Goal: Information Seeking & Learning: Compare options

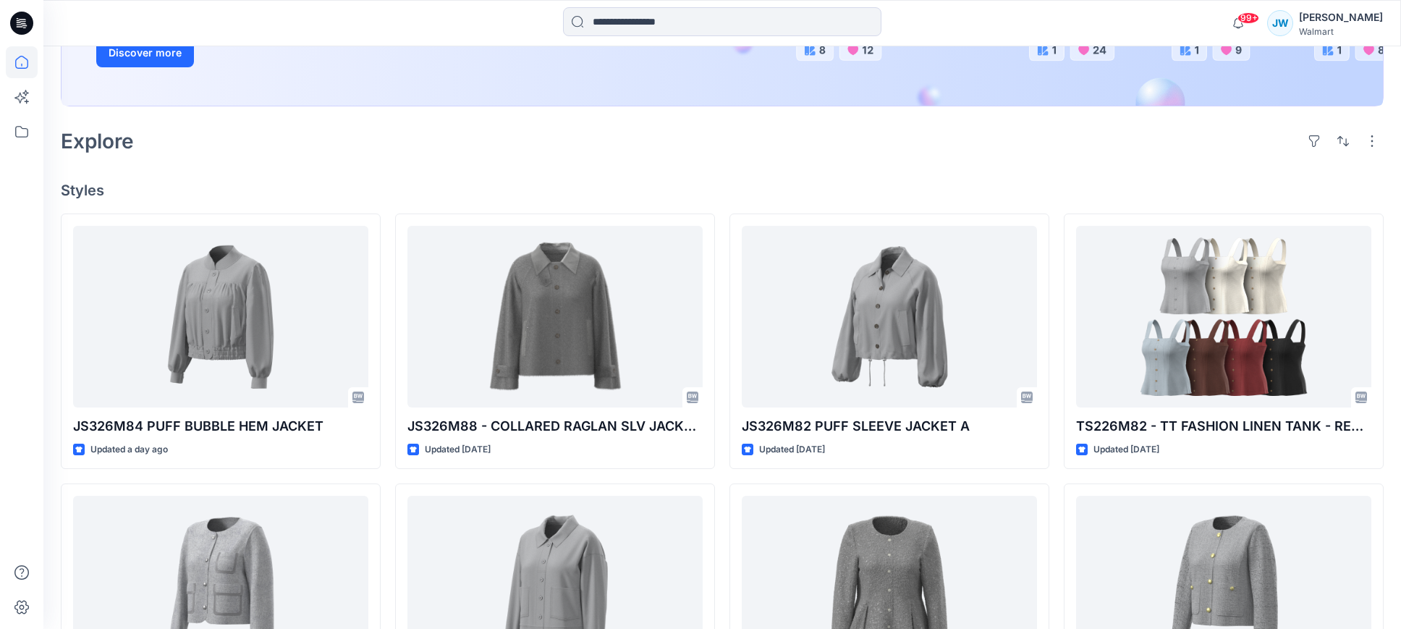
scroll to position [258, 0]
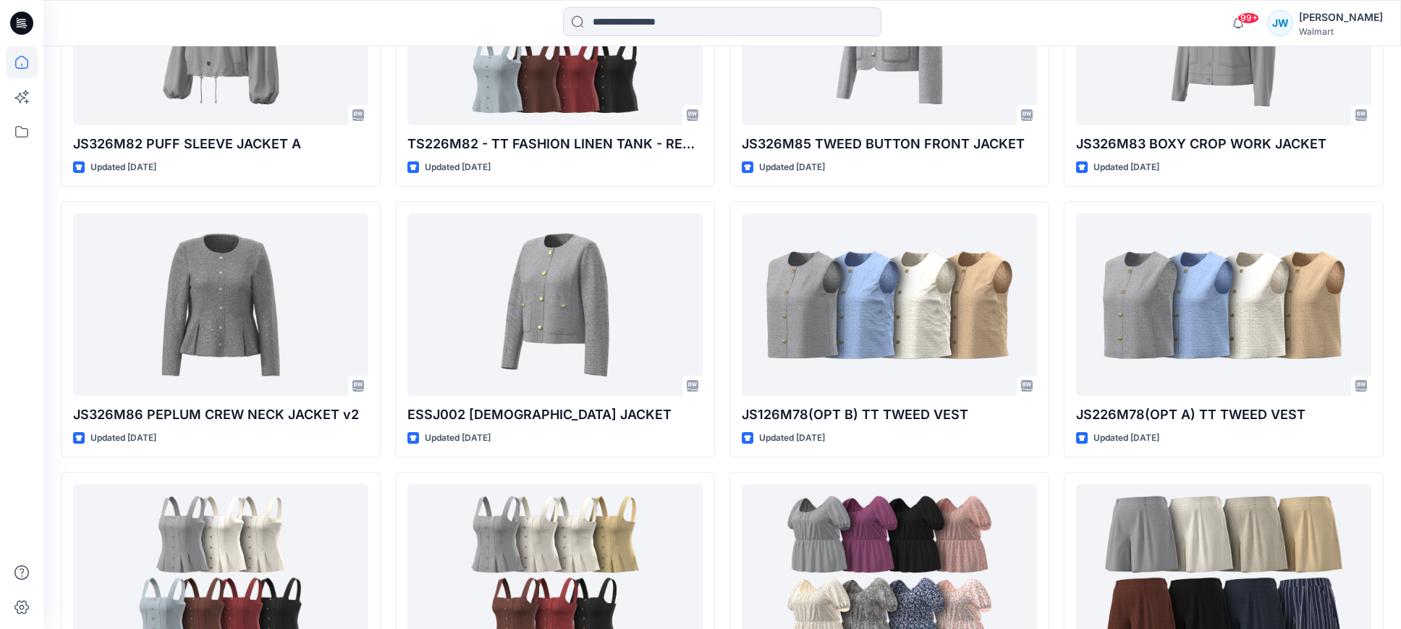
scroll to position [883, 0]
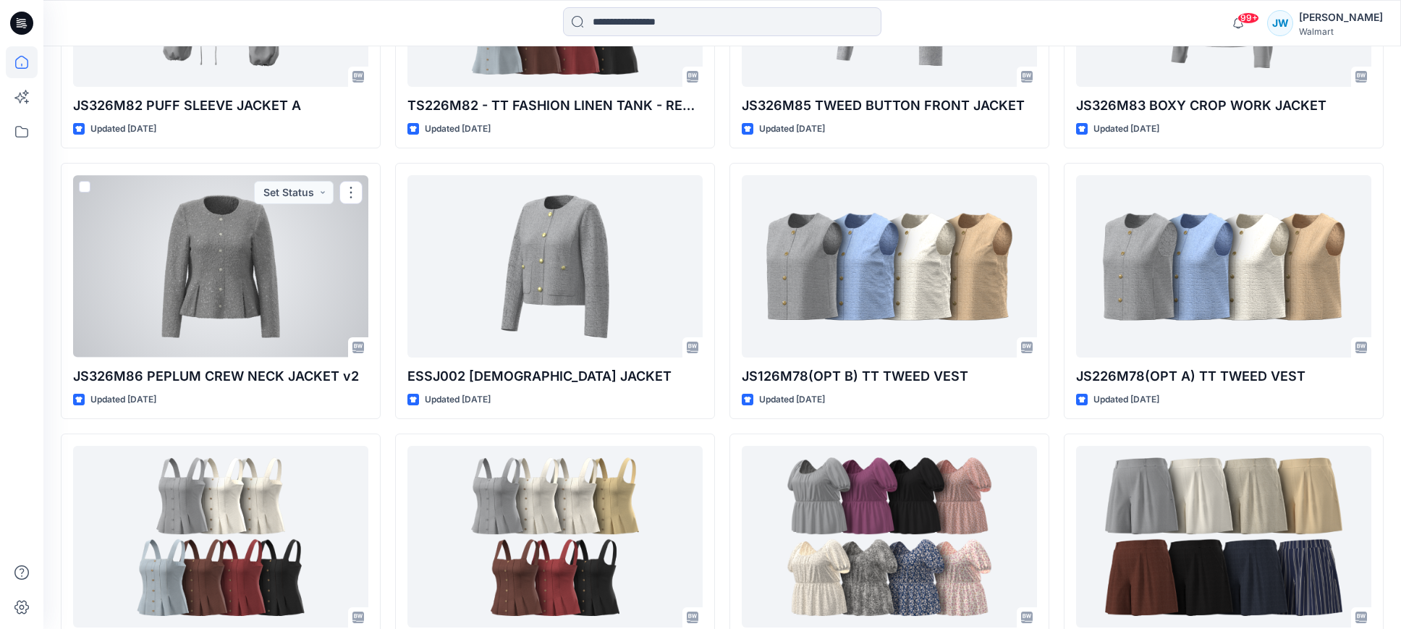
click at [218, 279] on div at bounding box center [220, 266] width 295 height 182
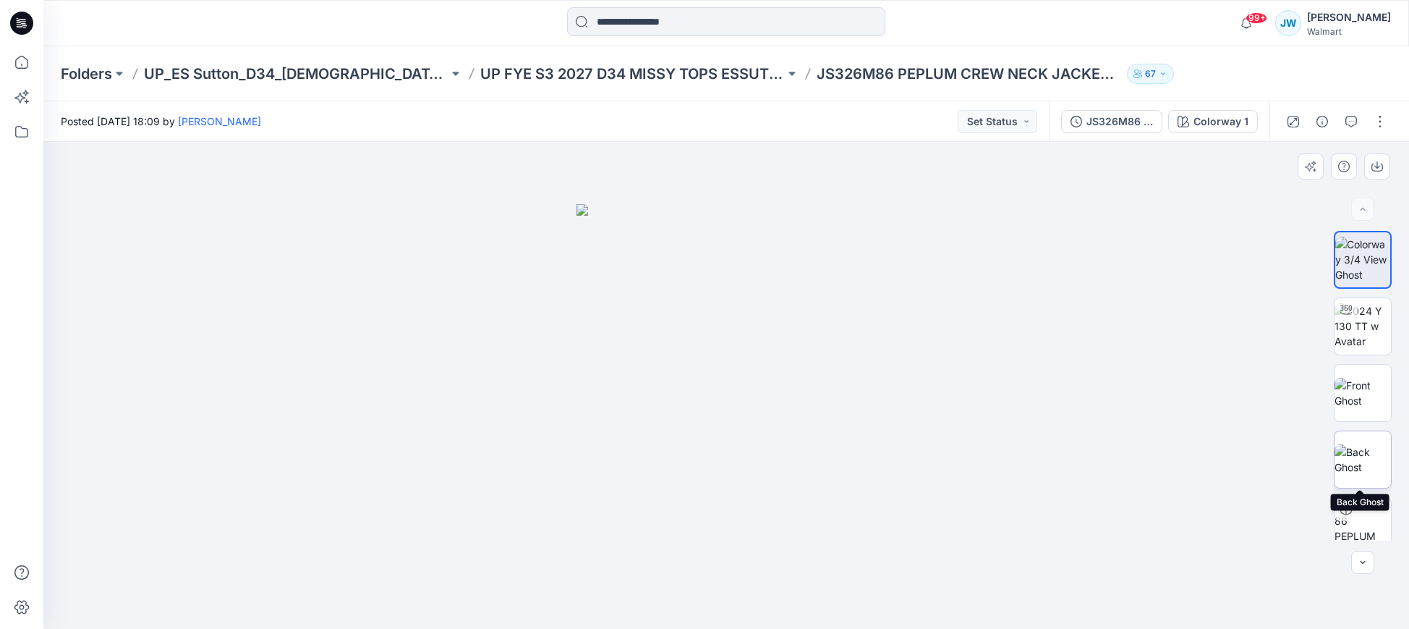
click at [1359, 458] on img at bounding box center [1363, 459] width 56 height 30
drag, startPoint x: 24, startPoint y: 23, endPoint x: 33, endPoint y: 30, distance: 11.9
click at [24, 23] on icon at bounding box center [24, 23] width 6 height 1
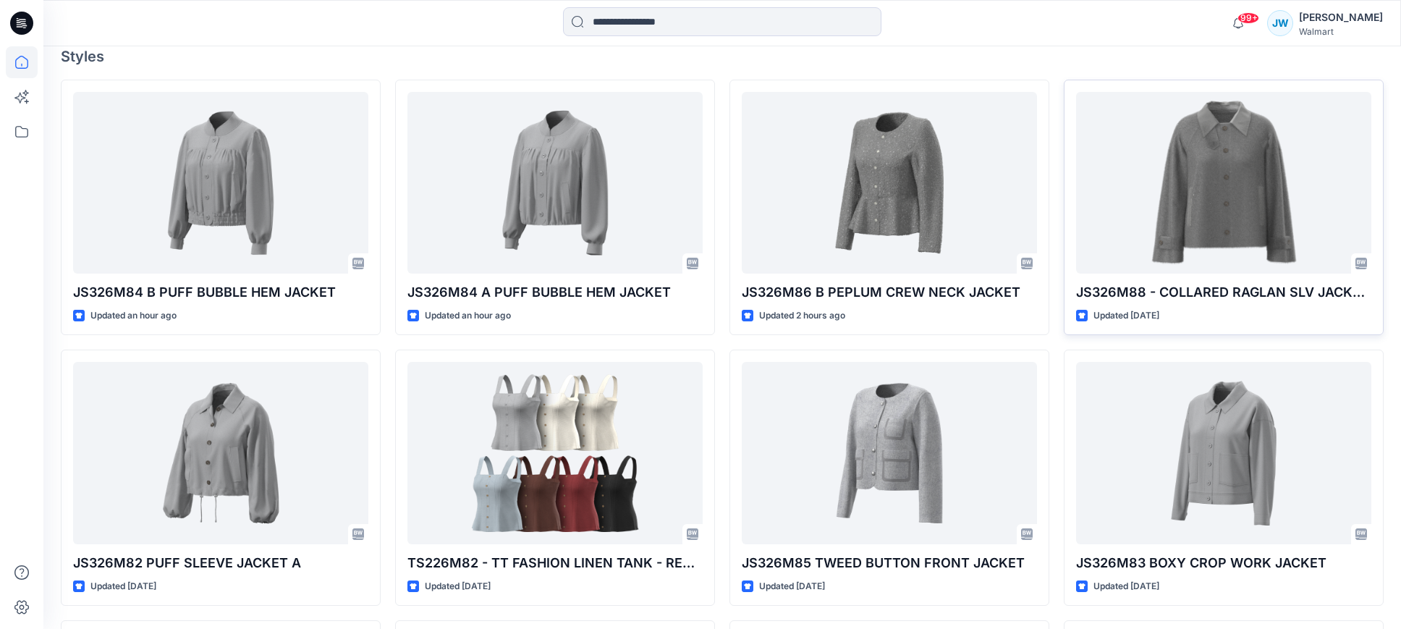
scroll to position [427, 0]
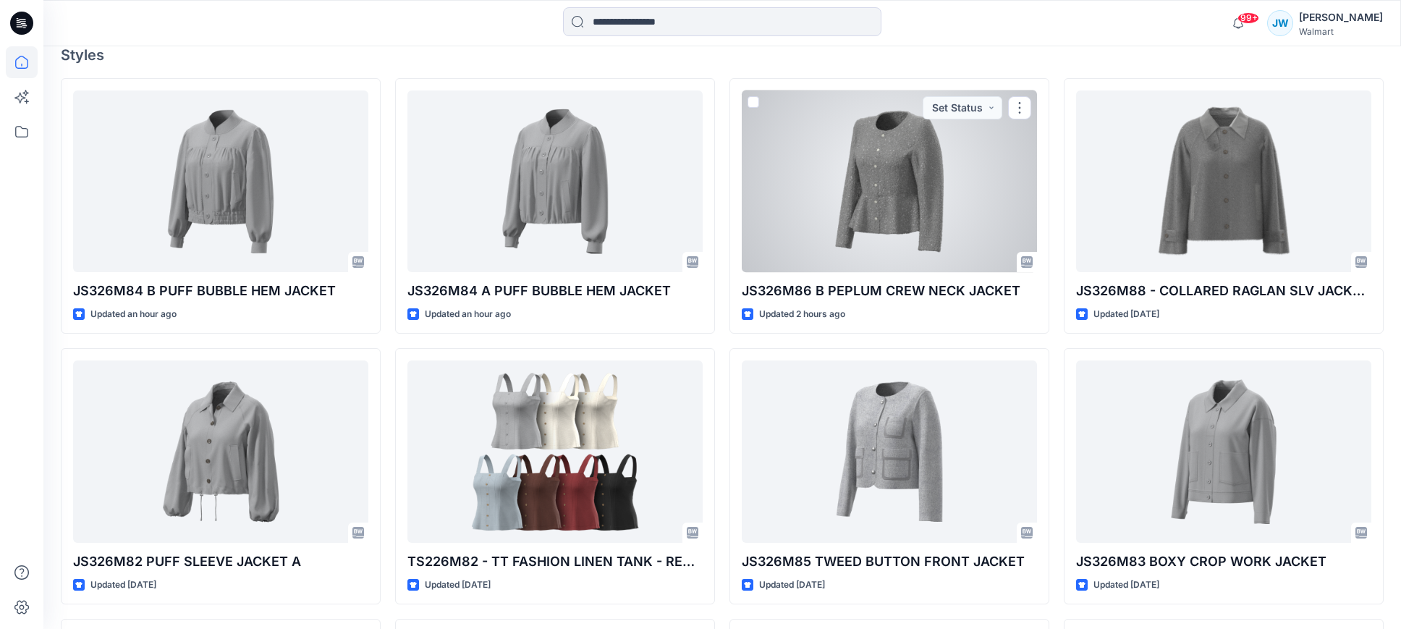
click at [883, 209] on div at bounding box center [889, 181] width 295 height 182
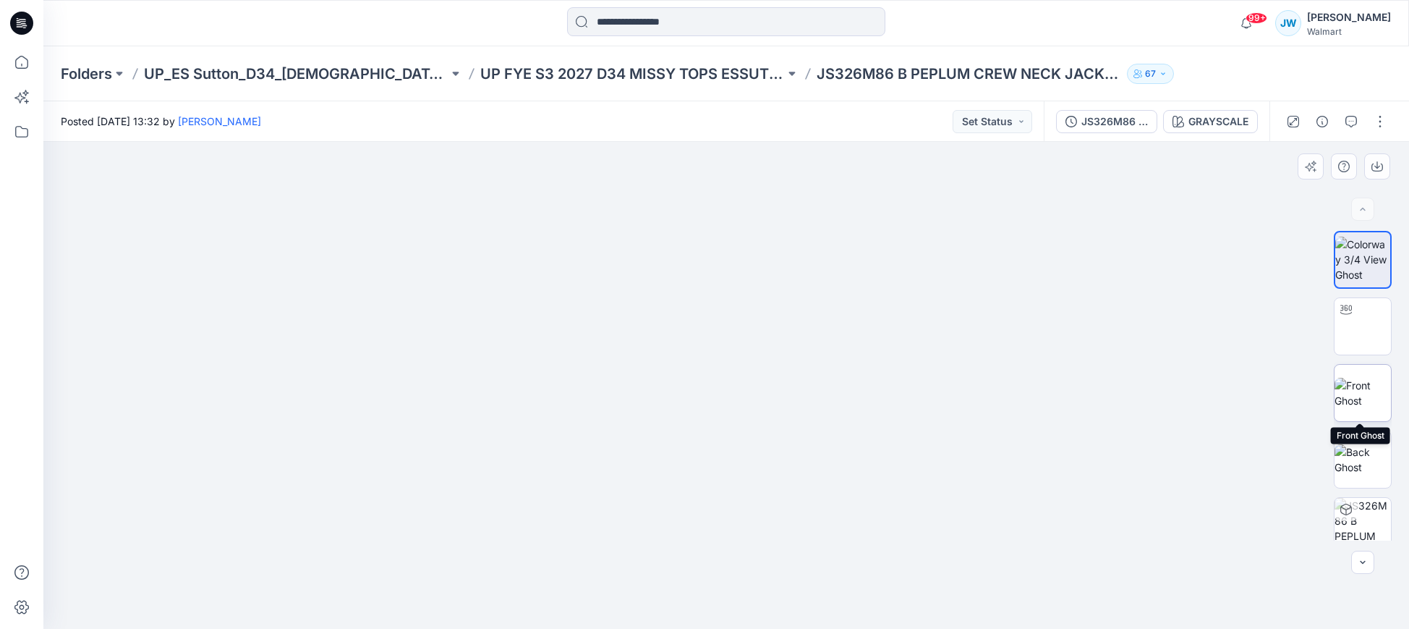
click at [1358, 402] on img at bounding box center [1363, 393] width 56 height 30
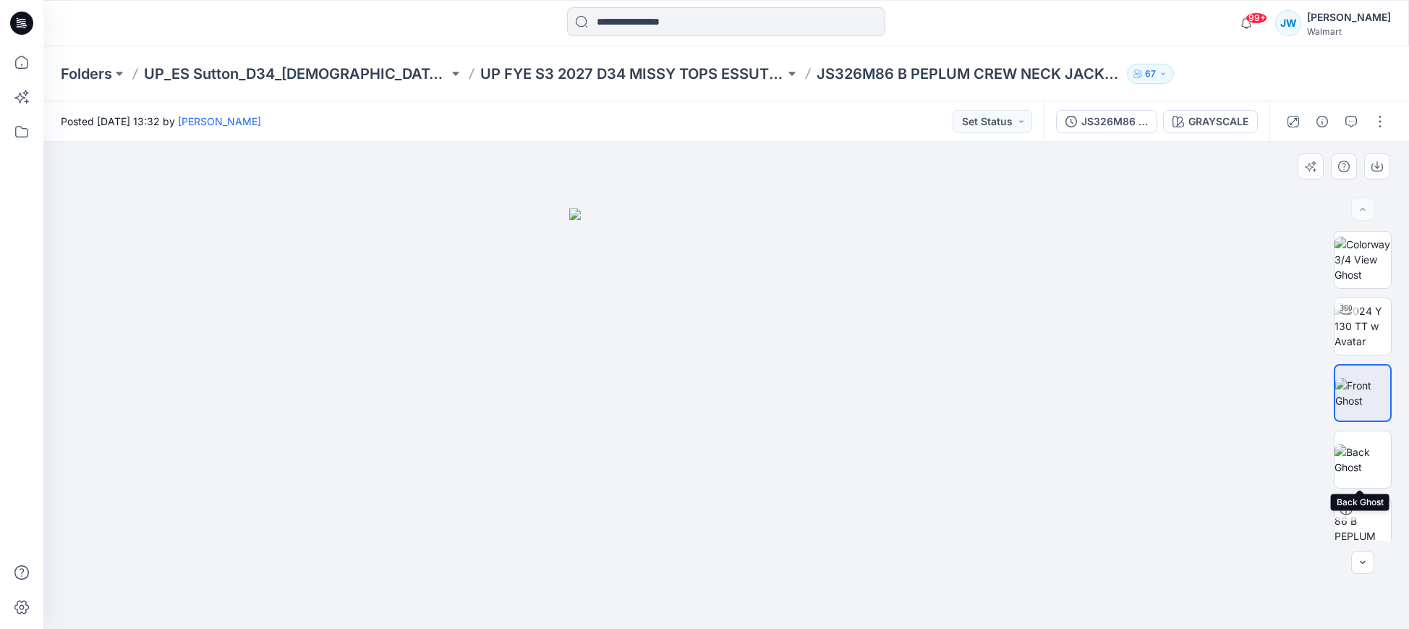
drag, startPoint x: 1349, startPoint y: 458, endPoint x: 1324, endPoint y: 463, distance: 25.8
click at [1349, 458] on img at bounding box center [1363, 459] width 56 height 30
click at [21, 18] on icon at bounding box center [21, 23] width 23 height 23
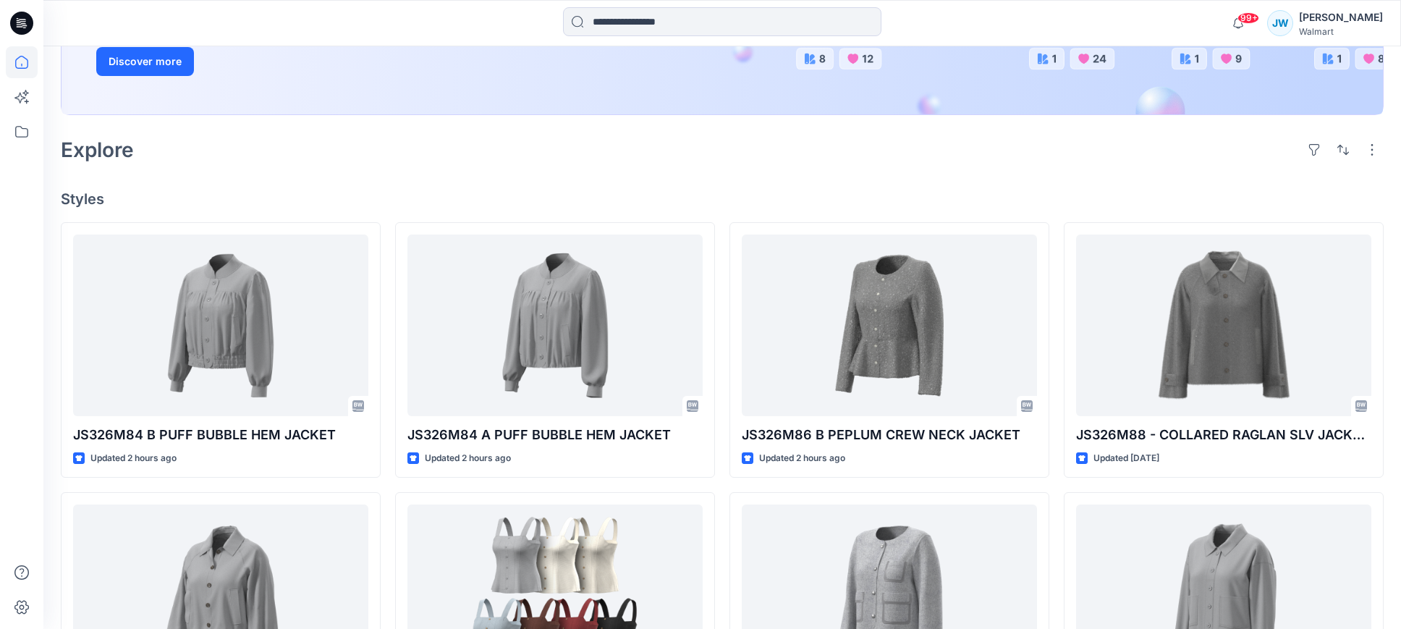
scroll to position [293, 0]
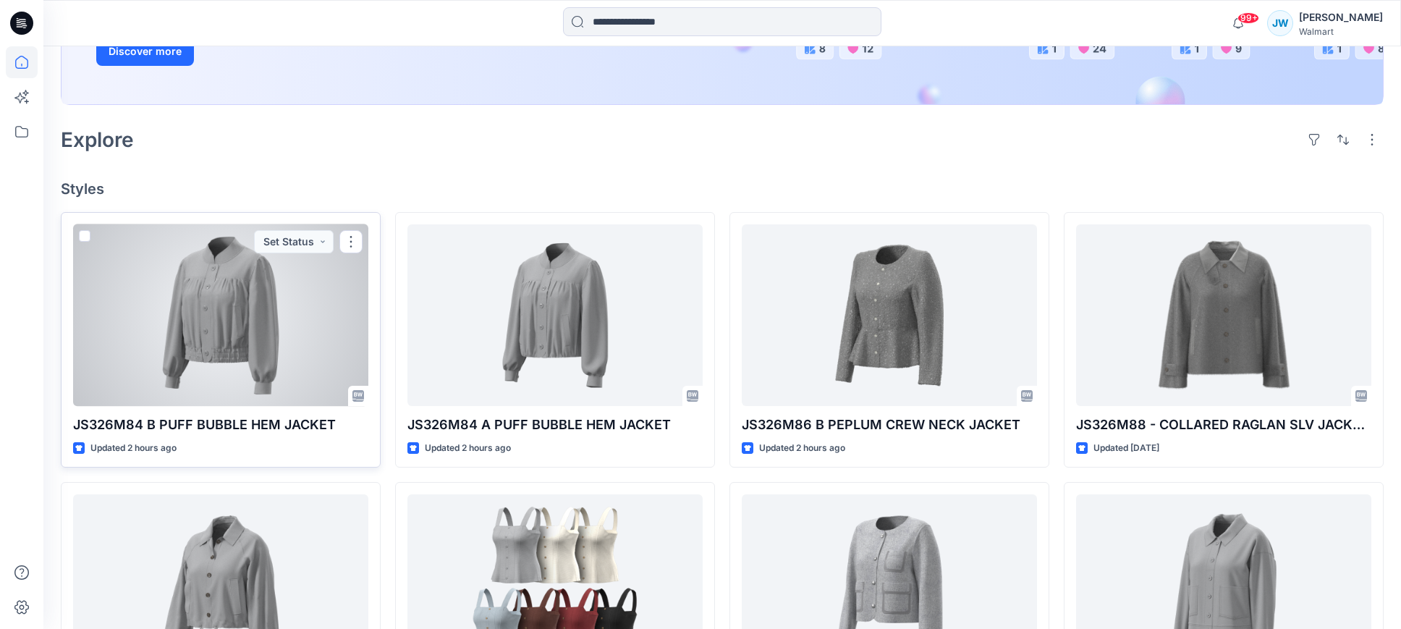
click at [219, 425] on p "JS326M84 B PUFF BUBBLE HEM JACKET" at bounding box center [220, 425] width 295 height 20
click at [243, 425] on p "JS326M84 B PUFF BUBBLE HEM JACKET" at bounding box center [220, 425] width 295 height 20
click at [255, 383] on div at bounding box center [220, 315] width 295 height 182
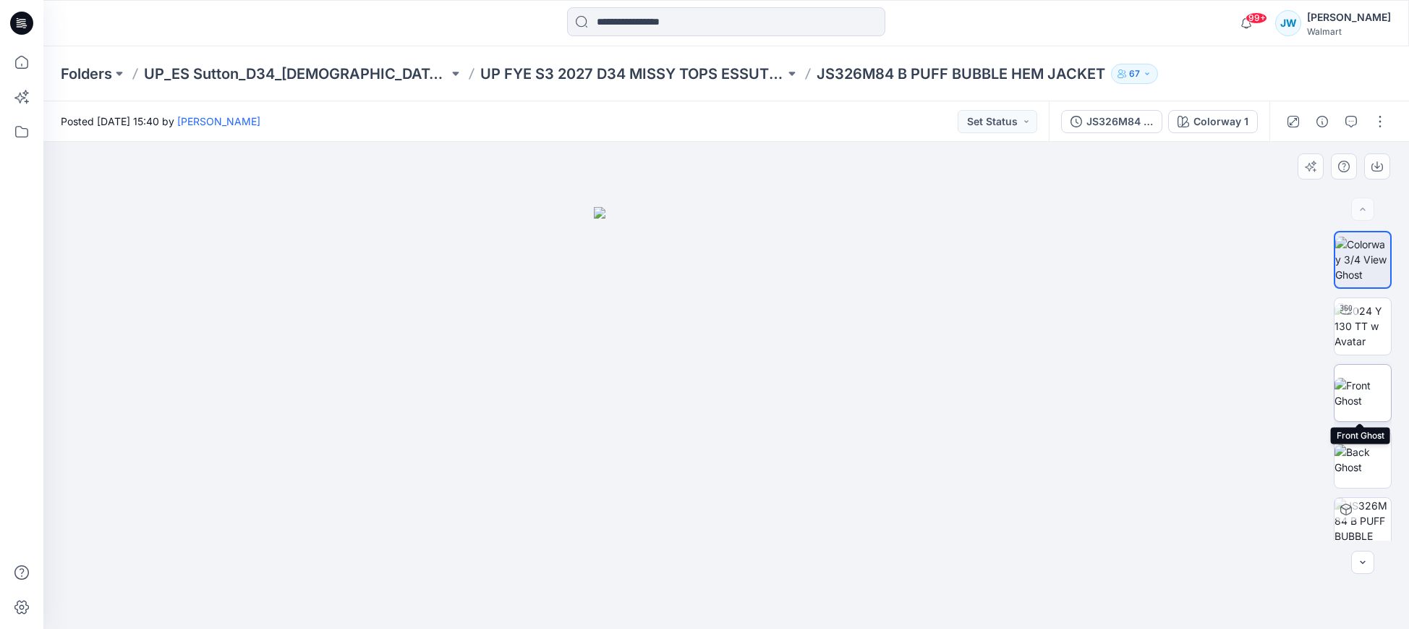
click at [1364, 399] on img at bounding box center [1363, 393] width 56 height 30
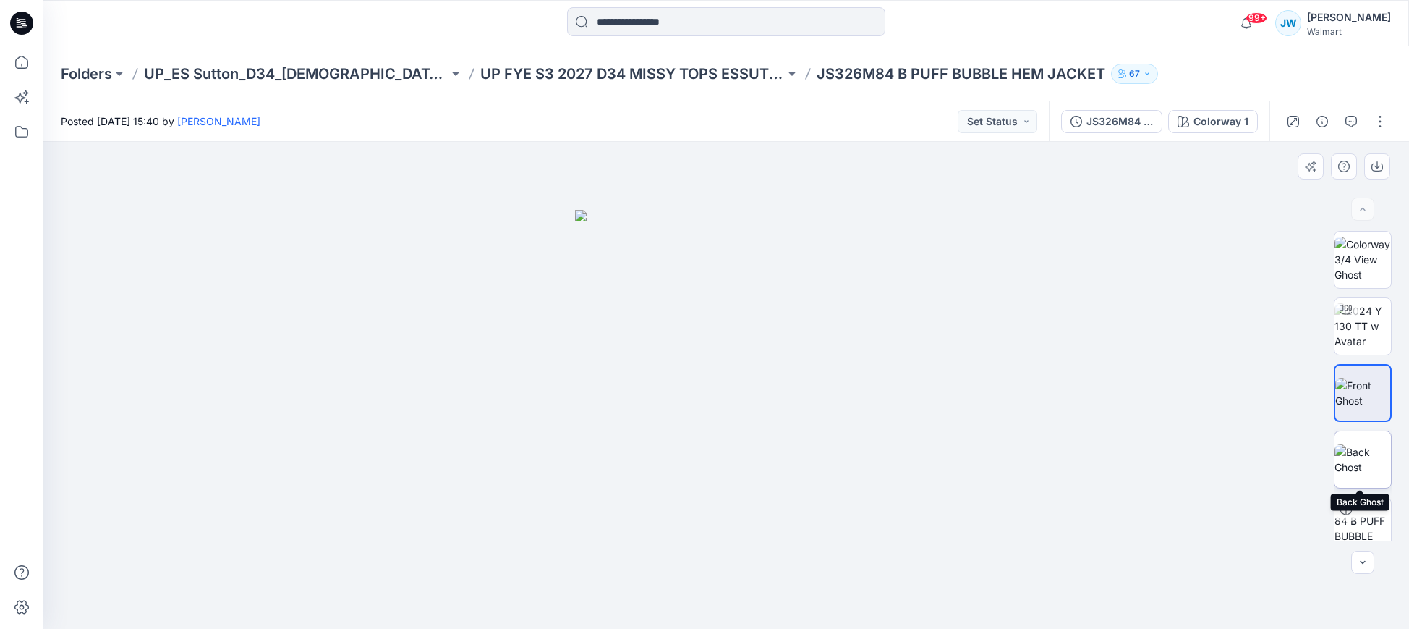
click at [1369, 473] on img at bounding box center [1363, 459] width 56 height 30
click at [16, 25] on icon at bounding box center [21, 23] width 23 height 23
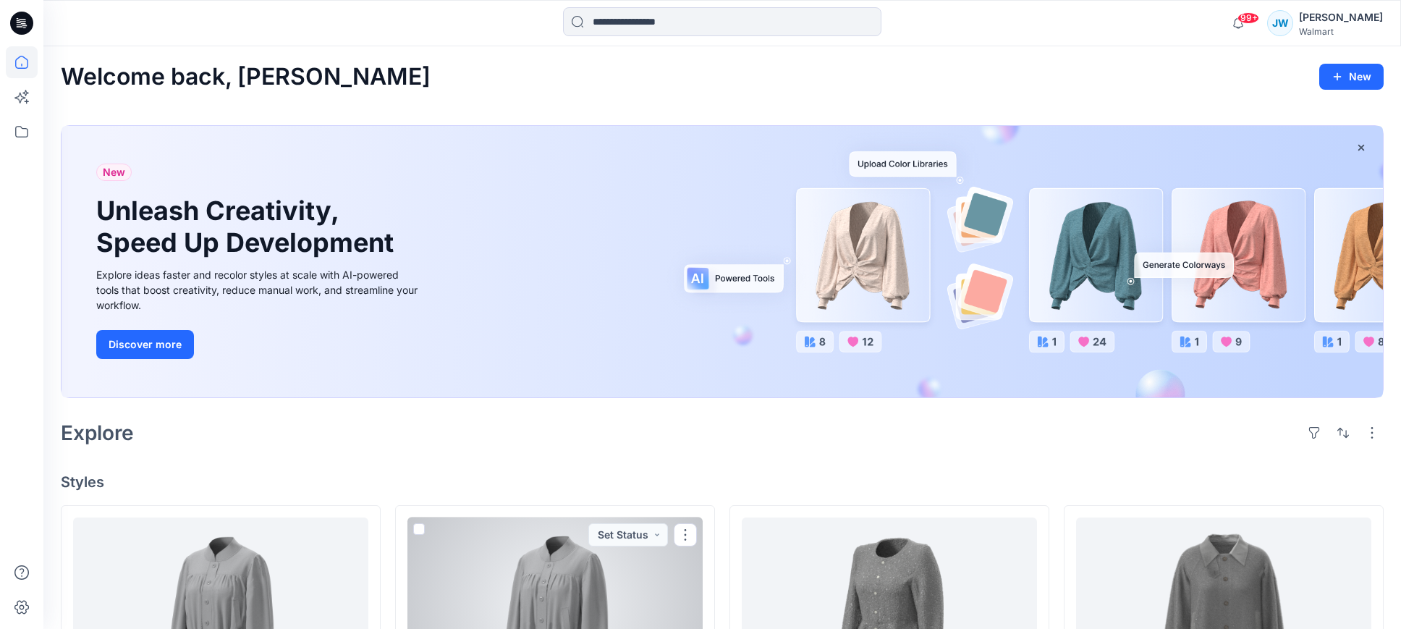
click at [550, 573] on div at bounding box center [554, 608] width 295 height 182
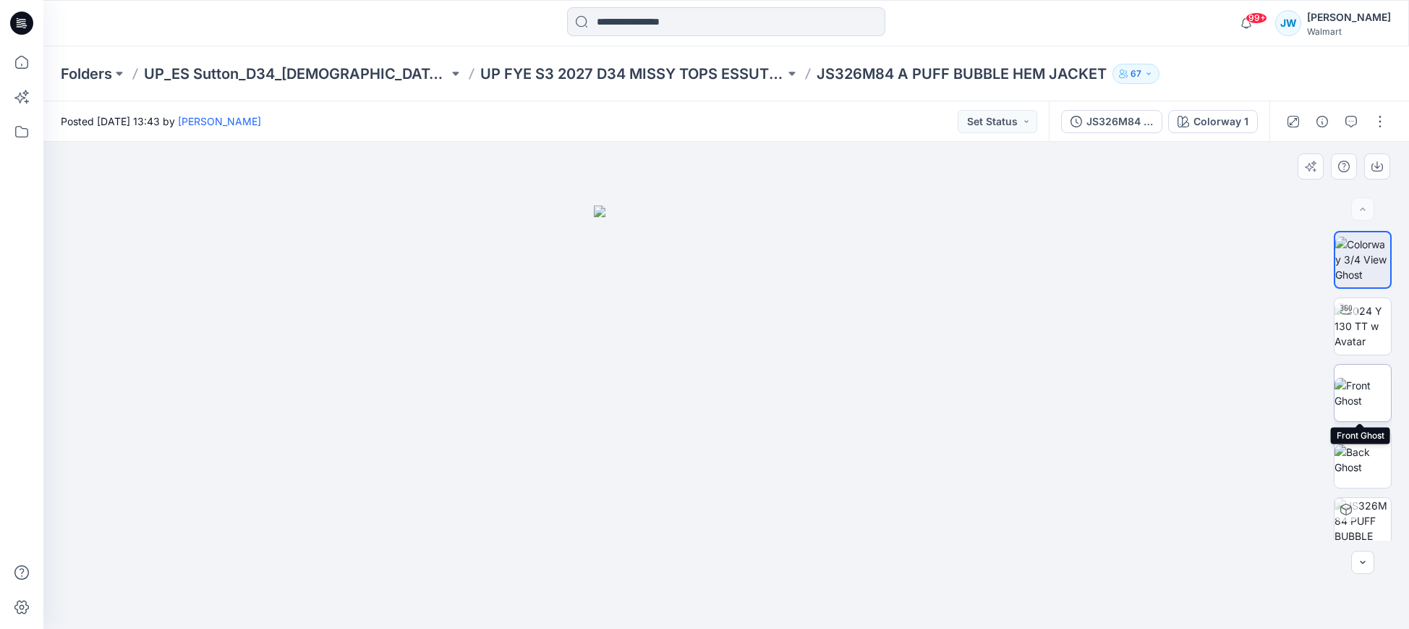
click at [1362, 401] on img at bounding box center [1363, 393] width 56 height 30
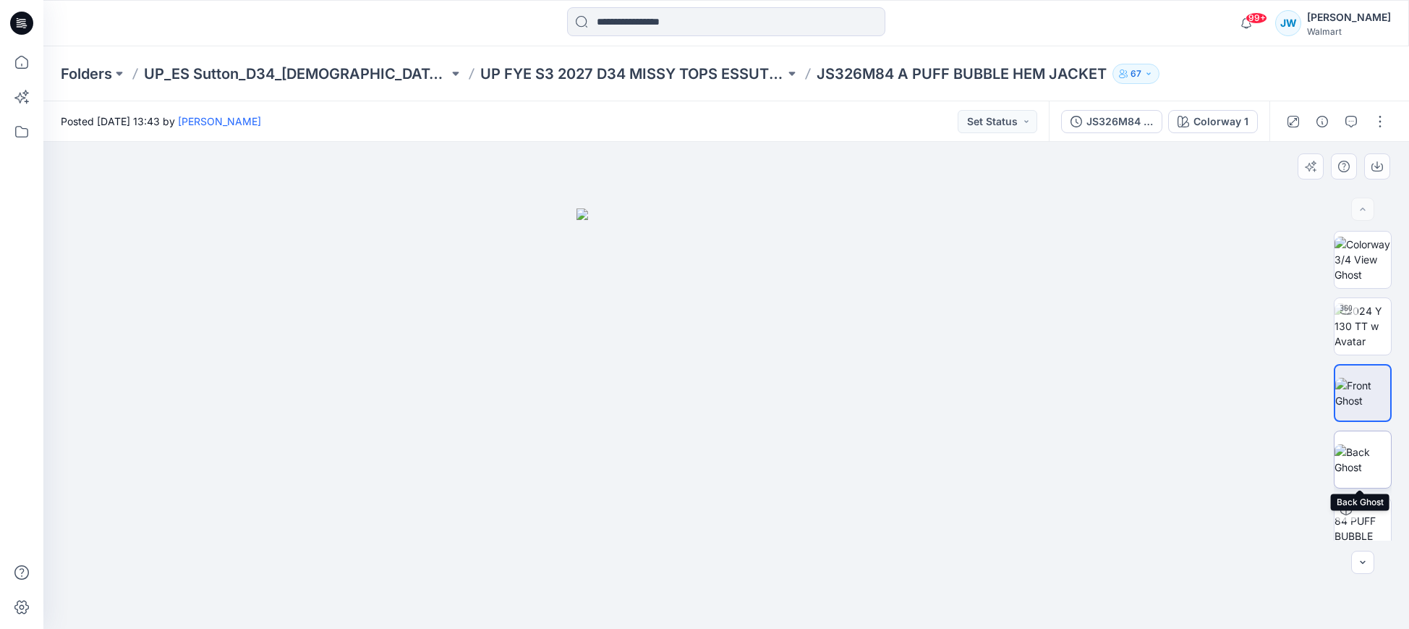
click at [1354, 463] on img at bounding box center [1363, 459] width 56 height 30
click at [25, 24] on icon at bounding box center [21, 23] width 23 height 23
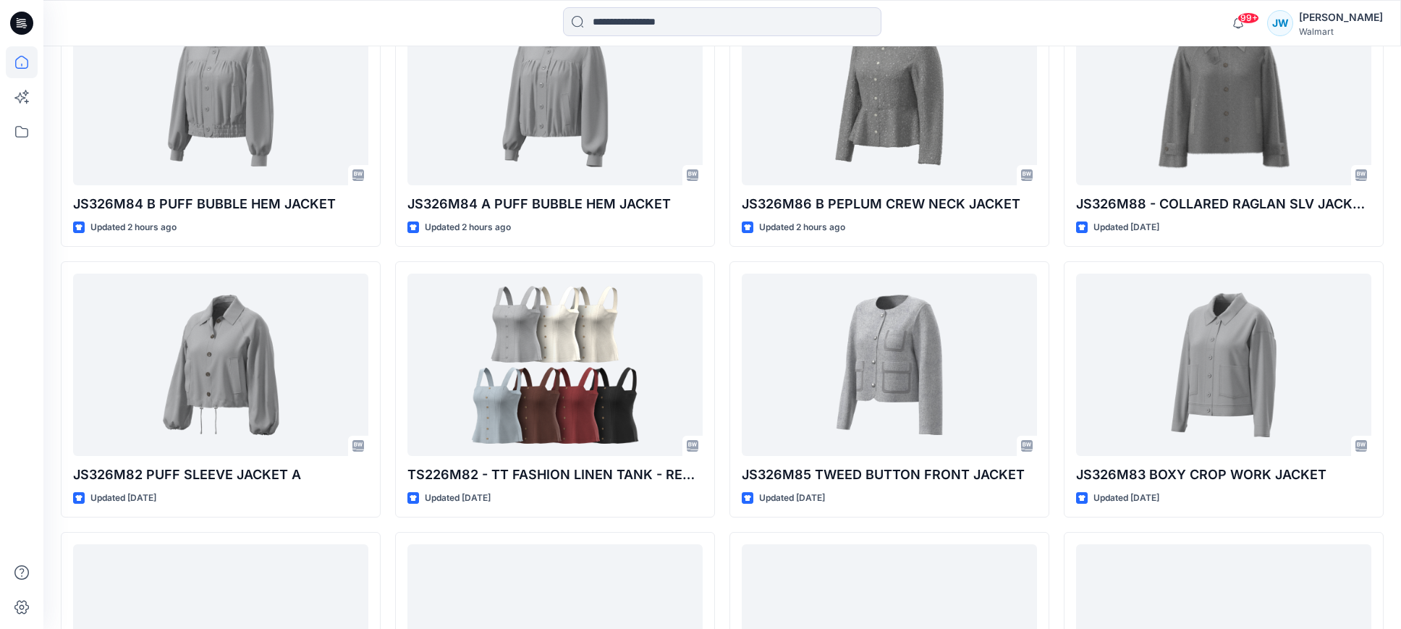
scroll to position [522, 0]
